Goal: Task Accomplishment & Management: Manage account settings

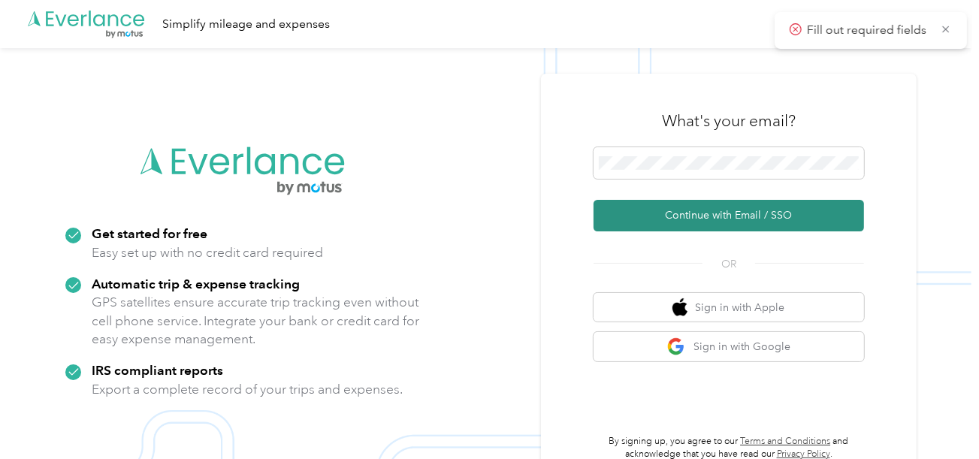
click at [668, 217] on button "Continue with Email / SSO" at bounding box center [728, 216] width 270 height 32
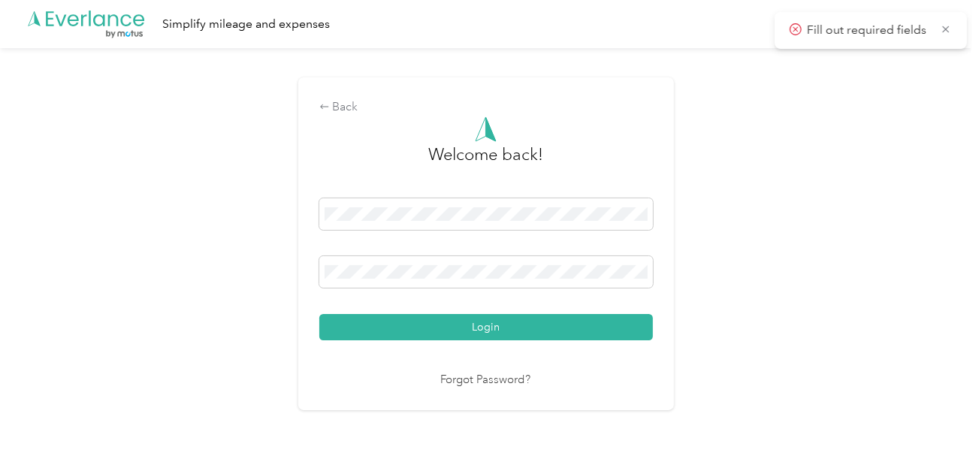
drag, startPoint x: 486, startPoint y: 319, endPoint x: 699, endPoint y: 276, distance: 217.0
click at [486, 320] on button "Login" at bounding box center [485, 327] width 333 height 26
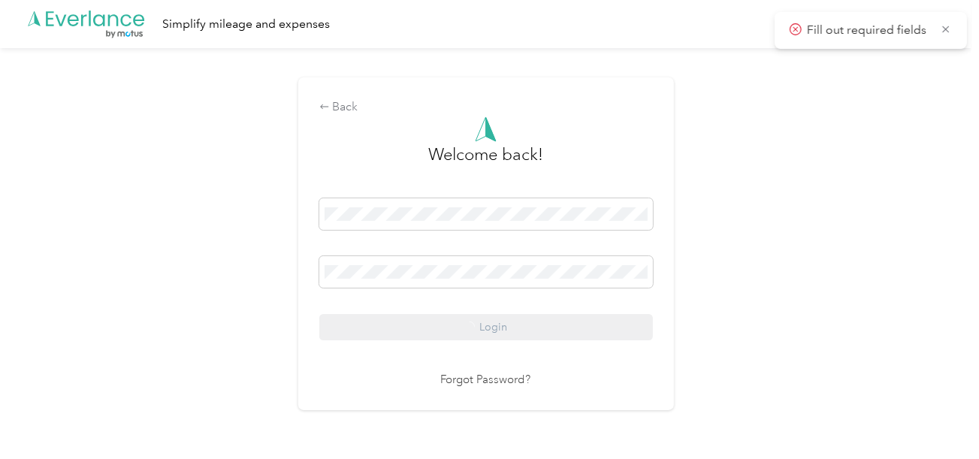
click at [700, 276] on div "Back Welcome back! Login Forgot Password?" at bounding box center [485, 250] width 971 height 404
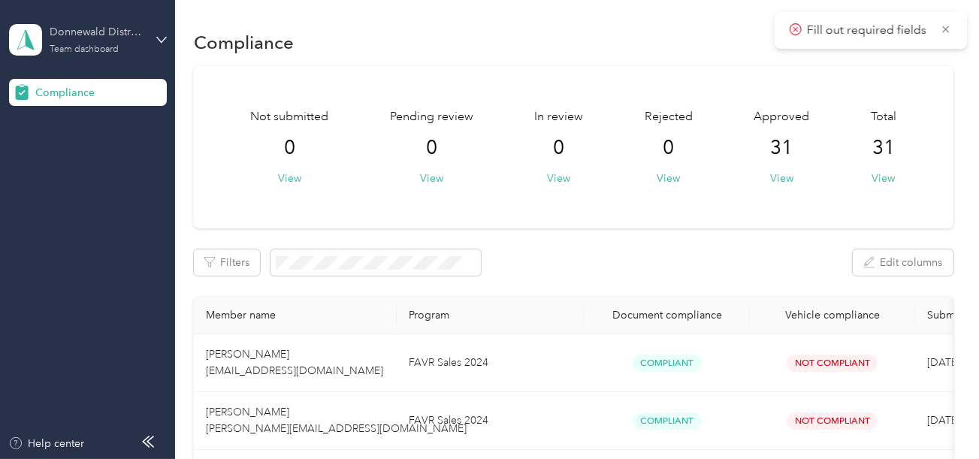
drag, startPoint x: 97, startPoint y: 30, endPoint x: 98, endPoint y: 45, distance: 15.1
click at [97, 35] on div "Donnewald Distributing" at bounding box center [97, 32] width 94 height 16
click at [65, 146] on div "Log out" at bounding box center [167, 157] width 295 height 26
